Goal: Information Seeking & Learning: Find specific page/section

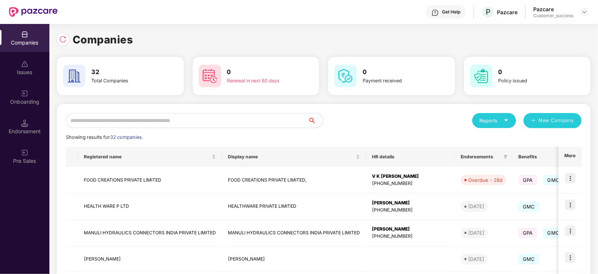
click at [157, 124] on input "text" at bounding box center [187, 120] width 242 height 15
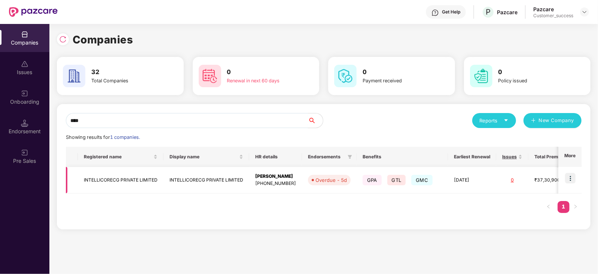
type input "****"
click at [571, 175] on img at bounding box center [570, 178] width 10 height 10
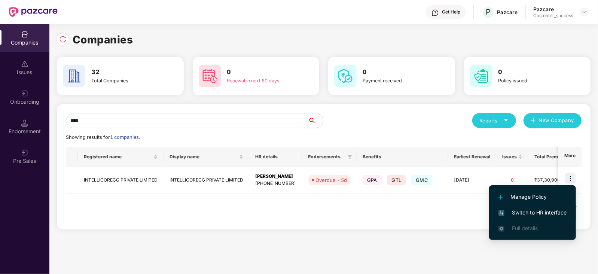
click at [537, 215] on span "Switch to HR interface" at bounding box center [533, 213] width 68 height 8
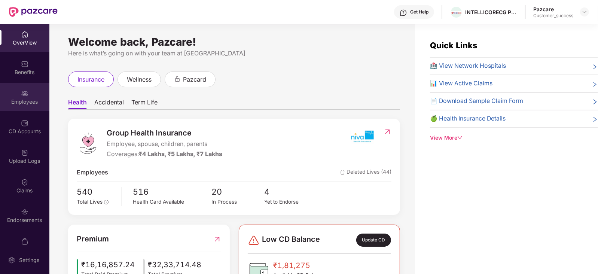
click at [17, 102] on div "Employees" at bounding box center [24, 101] width 49 height 7
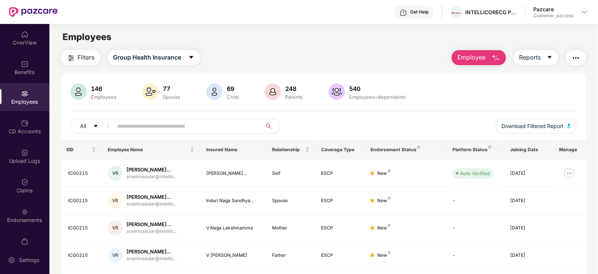
click at [192, 123] on input "text" at bounding box center [185, 126] width 134 height 11
paste input "**********"
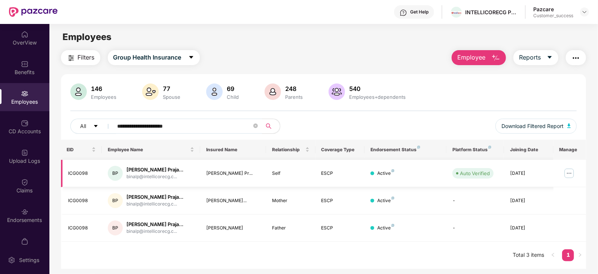
type input "**********"
click at [571, 166] on td at bounding box center [570, 173] width 33 height 27
click at [568, 174] on img at bounding box center [570, 173] width 12 height 12
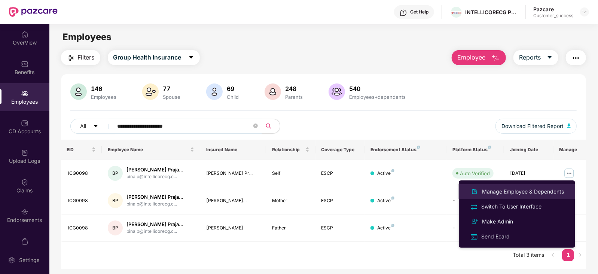
click at [532, 191] on div "Manage Employee & Dependents" at bounding box center [523, 192] width 85 height 8
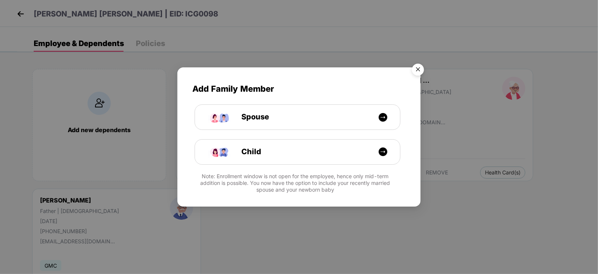
click at [421, 70] on img "Close" at bounding box center [418, 70] width 21 height 21
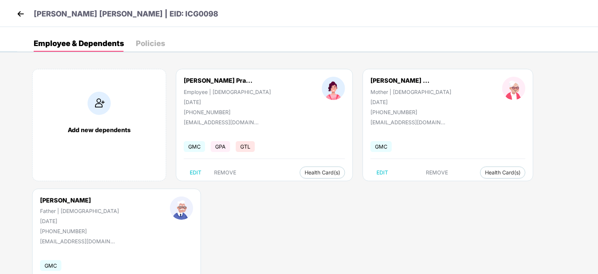
click at [21, 12] on img at bounding box center [20, 13] width 11 height 11
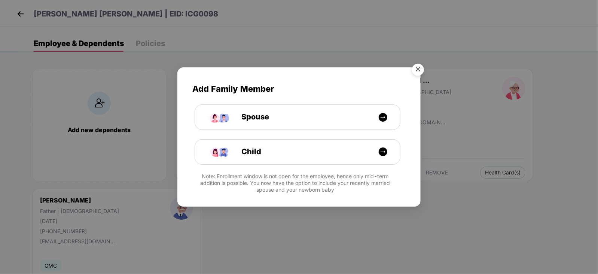
click at [419, 71] on img "Close" at bounding box center [418, 70] width 21 height 21
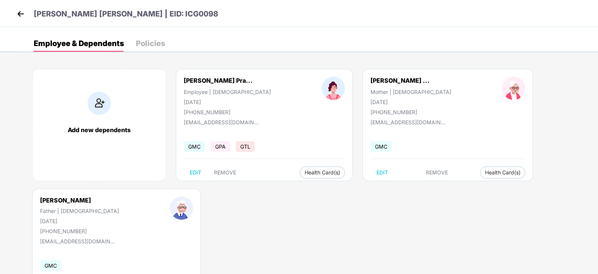
click at [18, 14] on img at bounding box center [20, 13] width 11 height 11
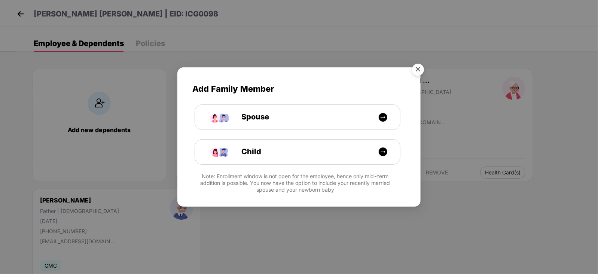
click at [421, 73] on img "Close" at bounding box center [418, 70] width 21 height 21
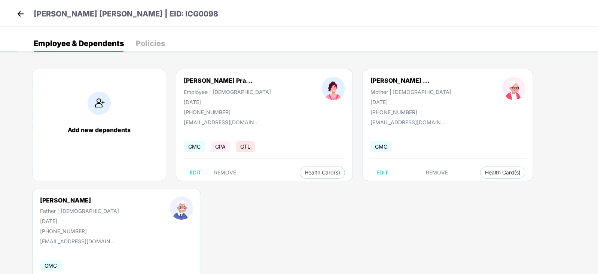
click at [22, 14] on img at bounding box center [20, 13] width 11 height 11
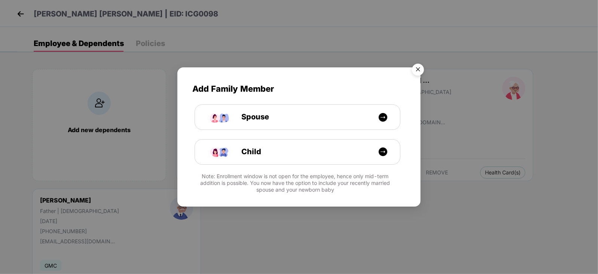
click at [420, 67] on img "Close" at bounding box center [418, 70] width 21 height 21
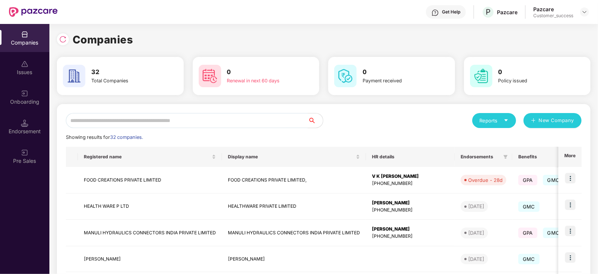
scroll to position [20, 0]
click at [121, 120] on input "text" at bounding box center [187, 120] width 242 height 15
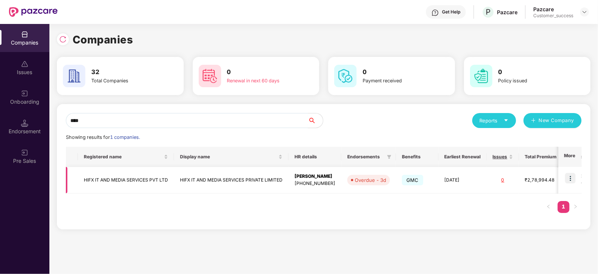
type input "****"
click at [570, 177] on img at bounding box center [570, 178] width 10 height 10
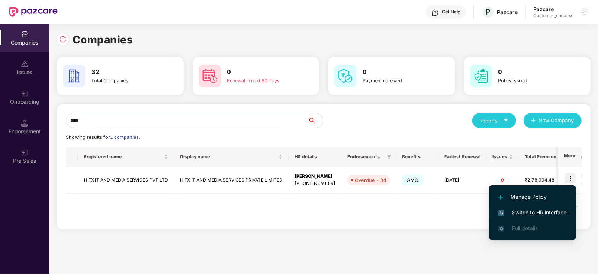
click at [535, 211] on span "Switch to HR interface" at bounding box center [533, 213] width 68 height 8
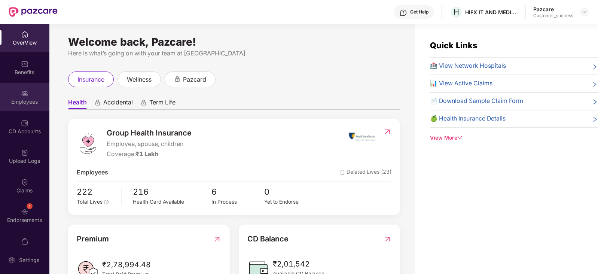
click at [27, 97] on div "Employees" at bounding box center [24, 97] width 49 height 28
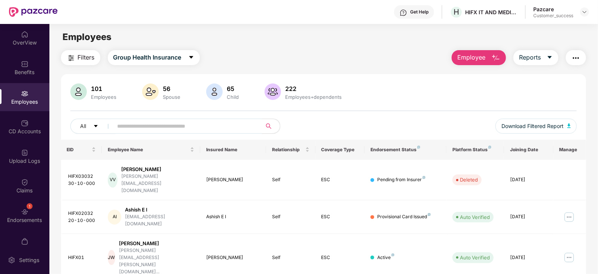
click at [163, 130] on input "text" at bounding box center [185, 126] width 134 height 11
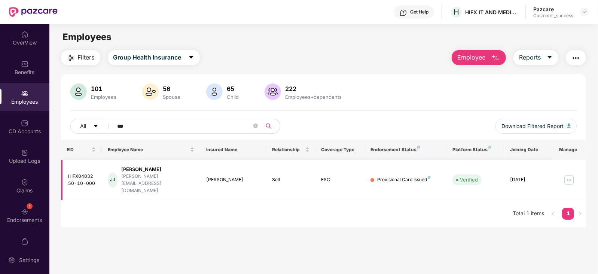
type input "***"
click at [567, 174] on img at bounding box center [570, 180] width 12 height 12
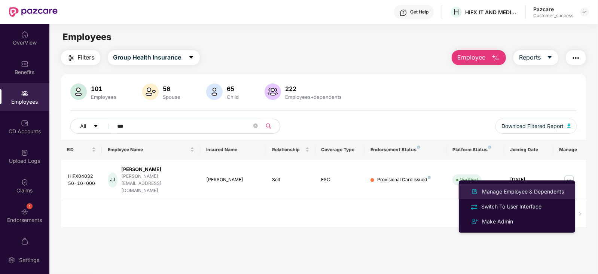
click at [539, 191] on div "Manage Employee & Dependents" at bounding box center [523, 192] width 85 height 8
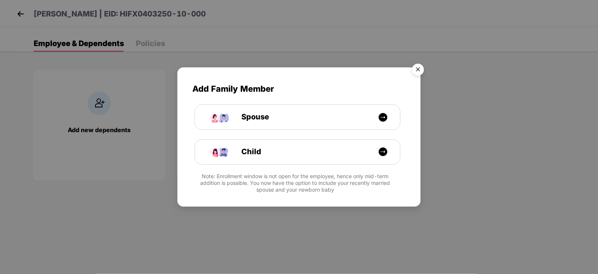
click at [419, 66] on img "Close" at bounding box center [418, 70] width 21 height 21
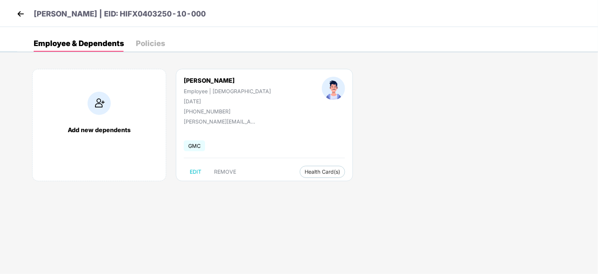
click at [19, 14] on img at bounding box center [20, 13] width 11 height 11
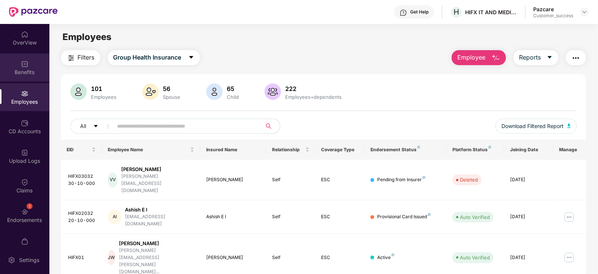
click at [23, 63] on img at bounding box center [24, 63] width 7 height 7
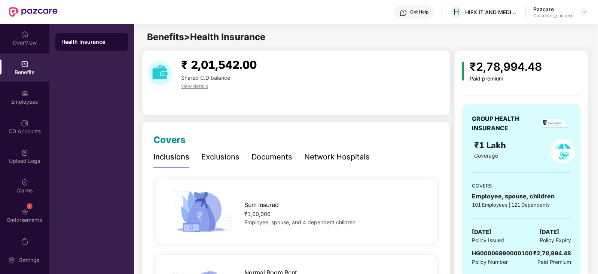
click at [321, 162] on div "Network Hospitals" at bounding box center [337, 157] width 66 height 12
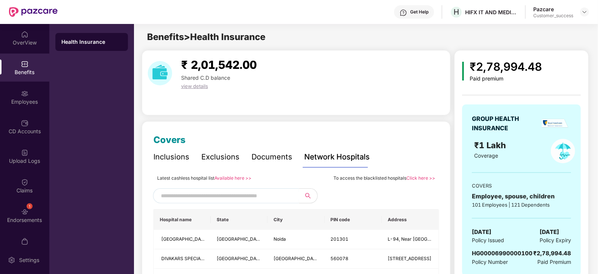
click at [325, 156] on div "Network Hospitals" at bounding box center [337, 157] width 66 height 12
click at [229, 179] on link "Available here >>" at bounding box center [233, 178] width 37 height 6
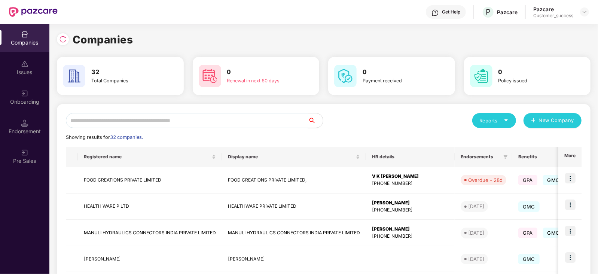
click at [137, 125] on input "text" at bounding box center [187, 120] width 242 height 15
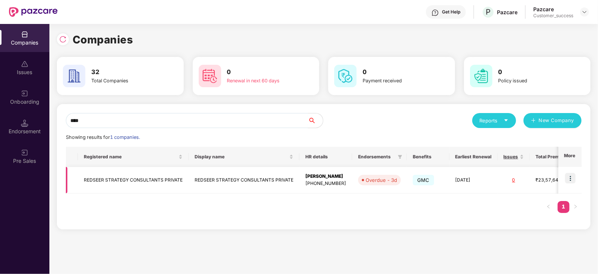
scroll to position [0, 86]
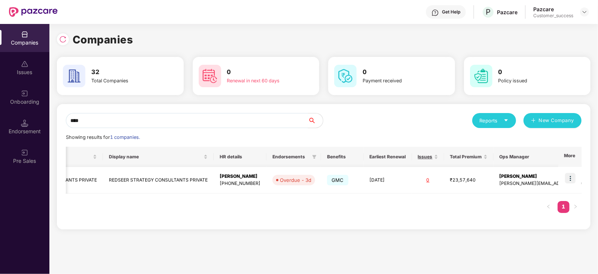
type input "****"
drag, startPoint x: 555, startPoint y: 184, endPoint x: 494, endPoint y: 186, distance: 61.1
click at [494, 186] on td "[PERSON_NAME] [PERSON_NAME][EMAIL_ADDRESS][DOMAIN_NAME]" at bounding box center [557, 180] width 127 height 27
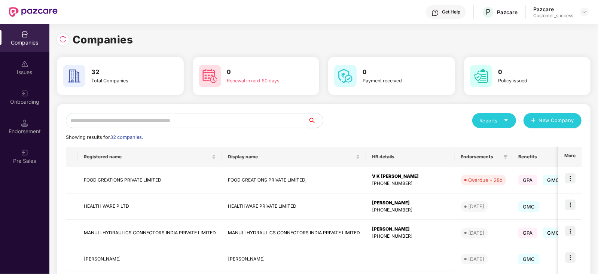
click at [112, 122] on input "text" at bounding box center [187, 120] width 242 height 15
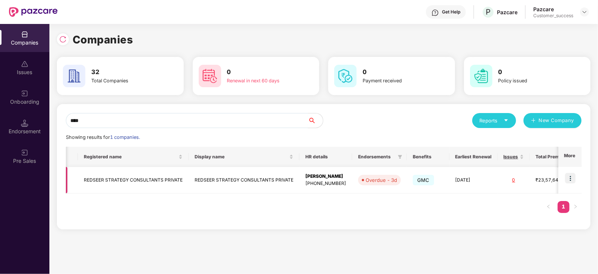
scroll to position [0, 86]
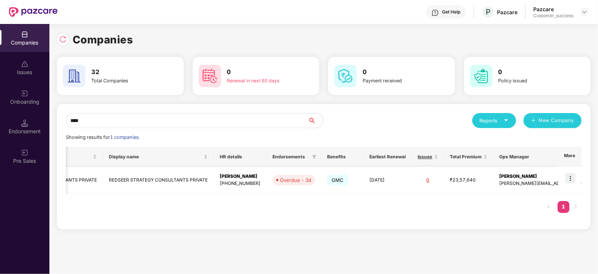
type input "****"
drag, startPoint x: 555, startPoint y: 181, endPoint x: 496, endPoint y: 186, distance: 59.4
click at [496, 186] on td "[PERSON_NAME] [PERSON_NAME][EMAIL_ADDRESS][DOMAIN_NAME]" at bounding box center [557, 180] width 127 height 27
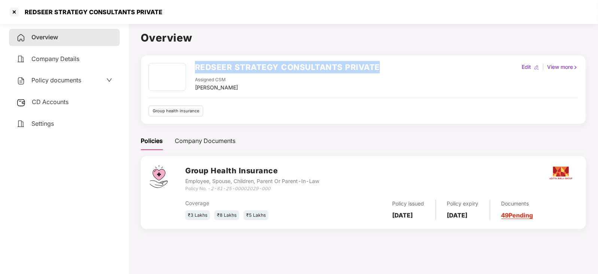
drag, startPoint x: 382, startPoint y: 66, endPoint x: 195, endPoint y: 70, distance: 186.9
click at [195, 70] on div "REDSEER STRATEGY CONSULTANTS PRIVATE Assigned CSM [PERSON_NAME] Edit | View more" at bounding box center [364, 77] width 430 height 29
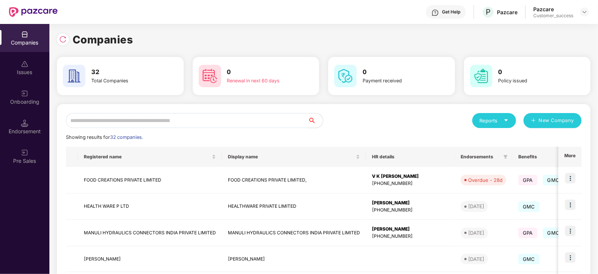
click at [147, 122] on input "text" at bounding box center [187, 120] width 242 height 15
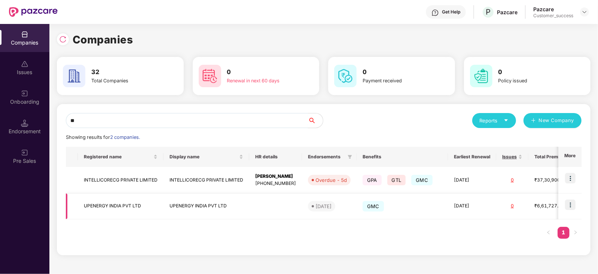
type input "**"
click at [573, 204] on img at bounding box center [570, 205] width 10 height 10
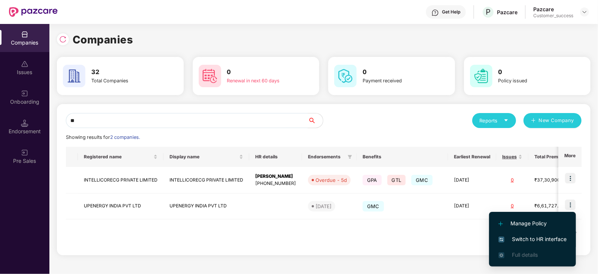
click at [543, 235] on span "Switch to HR interface" at bounding box center [533, 239] width 68 height 8
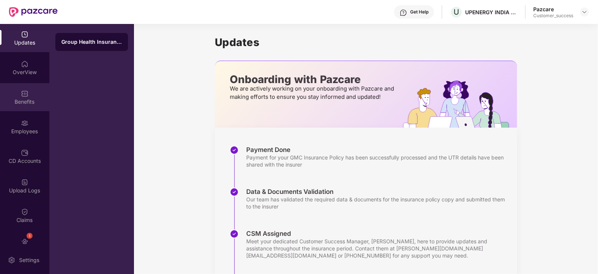
click at [25, 101] on div "Benefits" at bounding box center [24, 101] width 49 height 7
